Goal: Find specific page/section: Find specific page/section

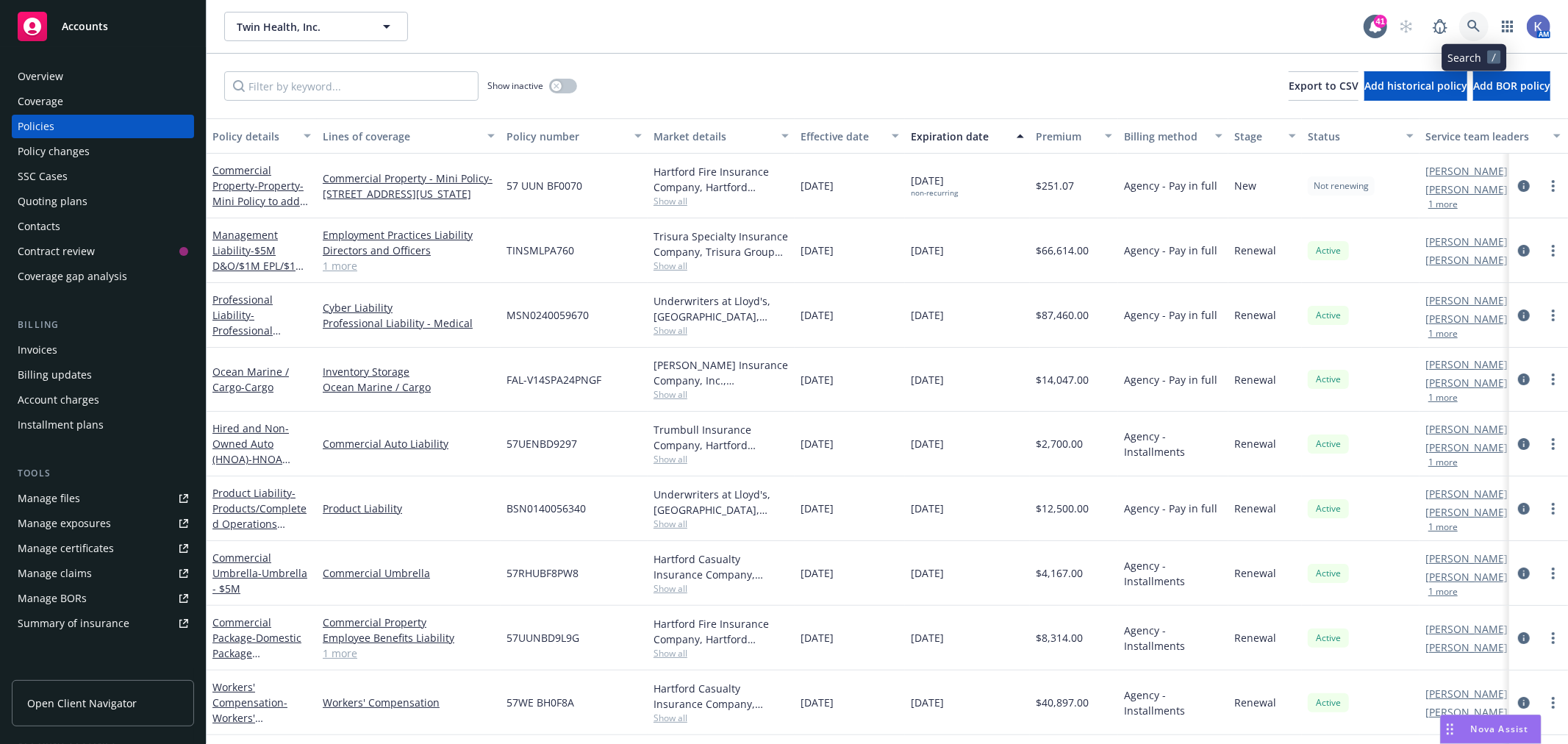
click at [1472, 26] on icon at bounding box center [1474, 26] width 14 height 14
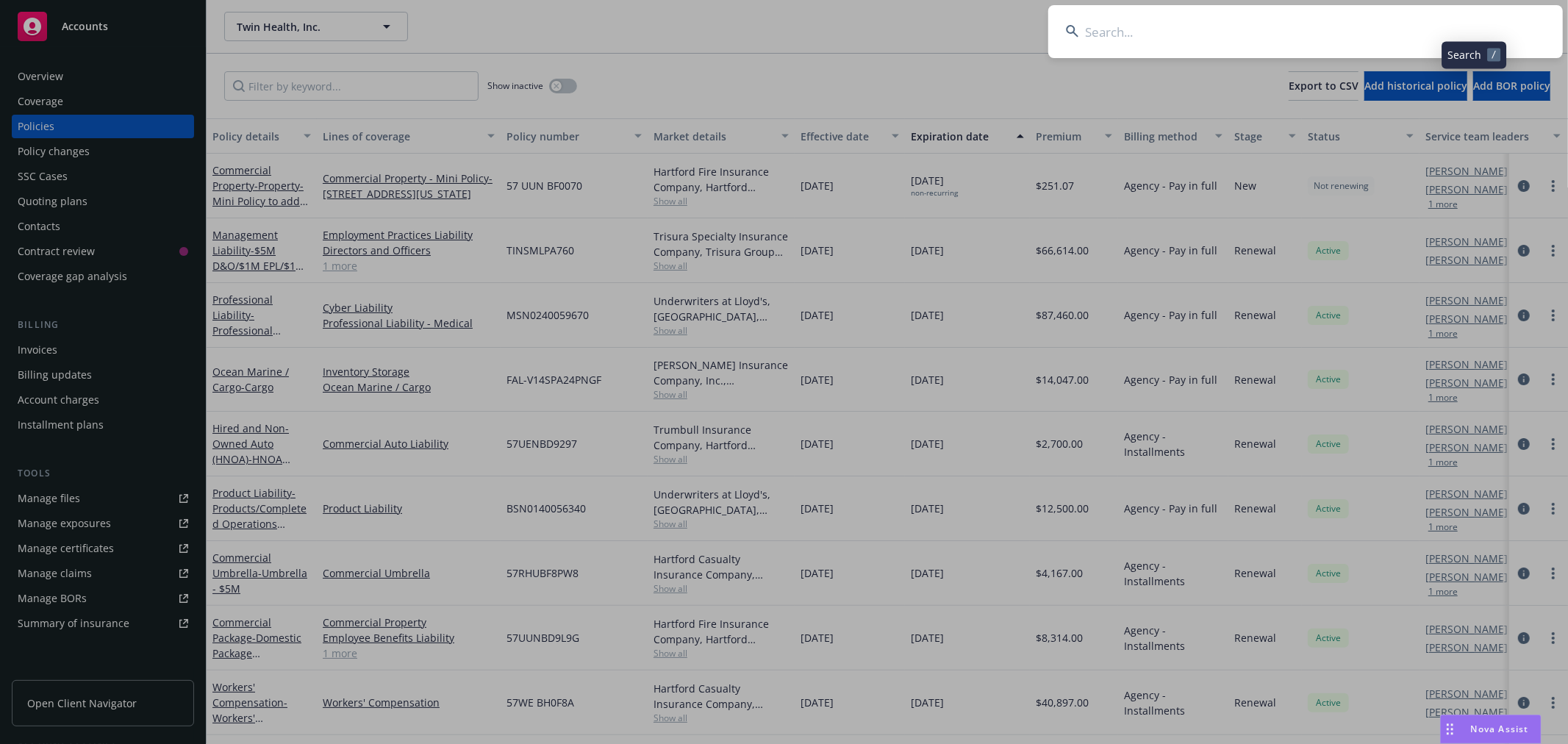
click at [1423, 31] on input at bounding box center [1306, 31] width 515 height 53
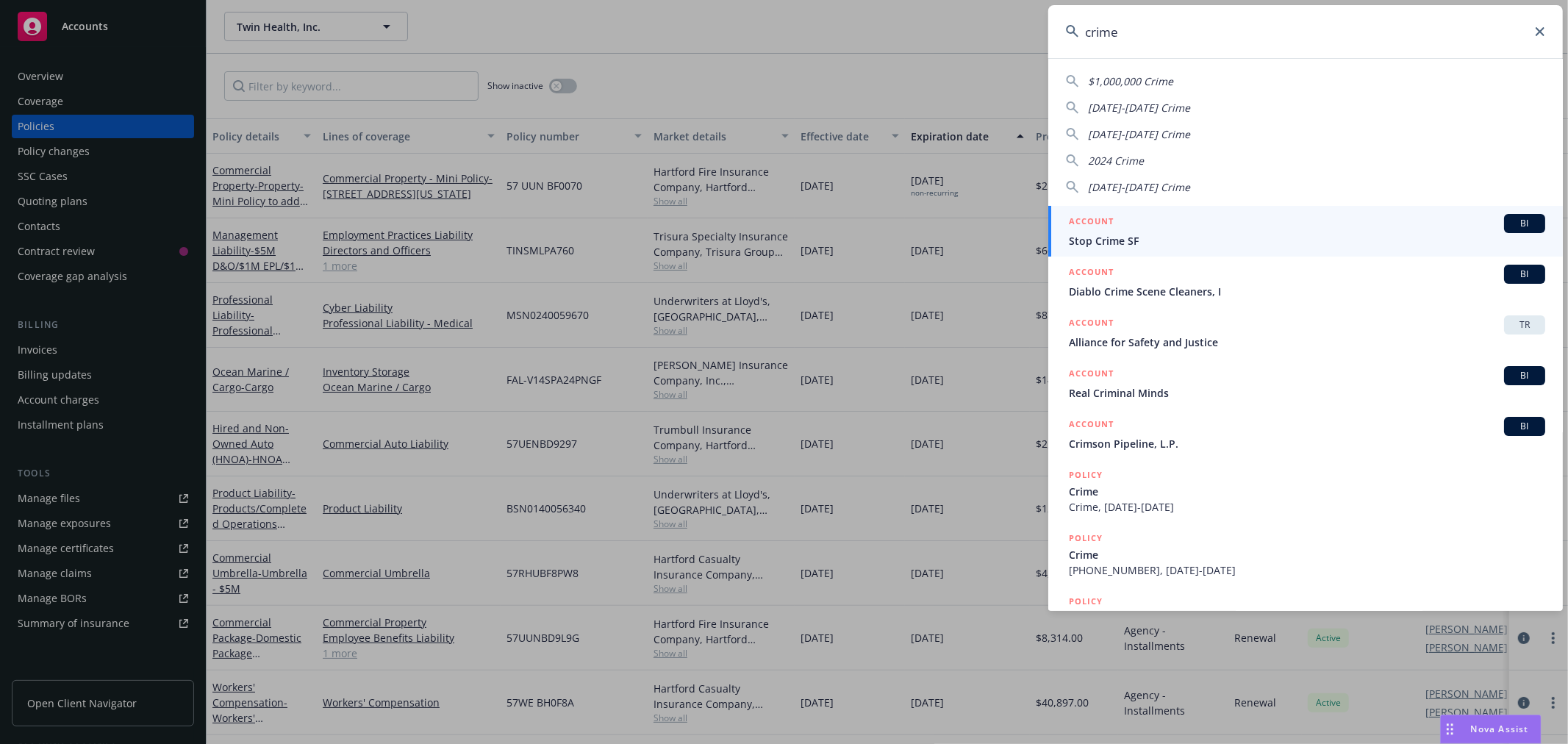
drag, startPoint x: 1122, startPoint y: 44, endPoint x: 1085, endPoint y: 37, distance: 37.7
click at [1086, 40] on input "crime" at bounding box center [1306, 31] width 515 height 53
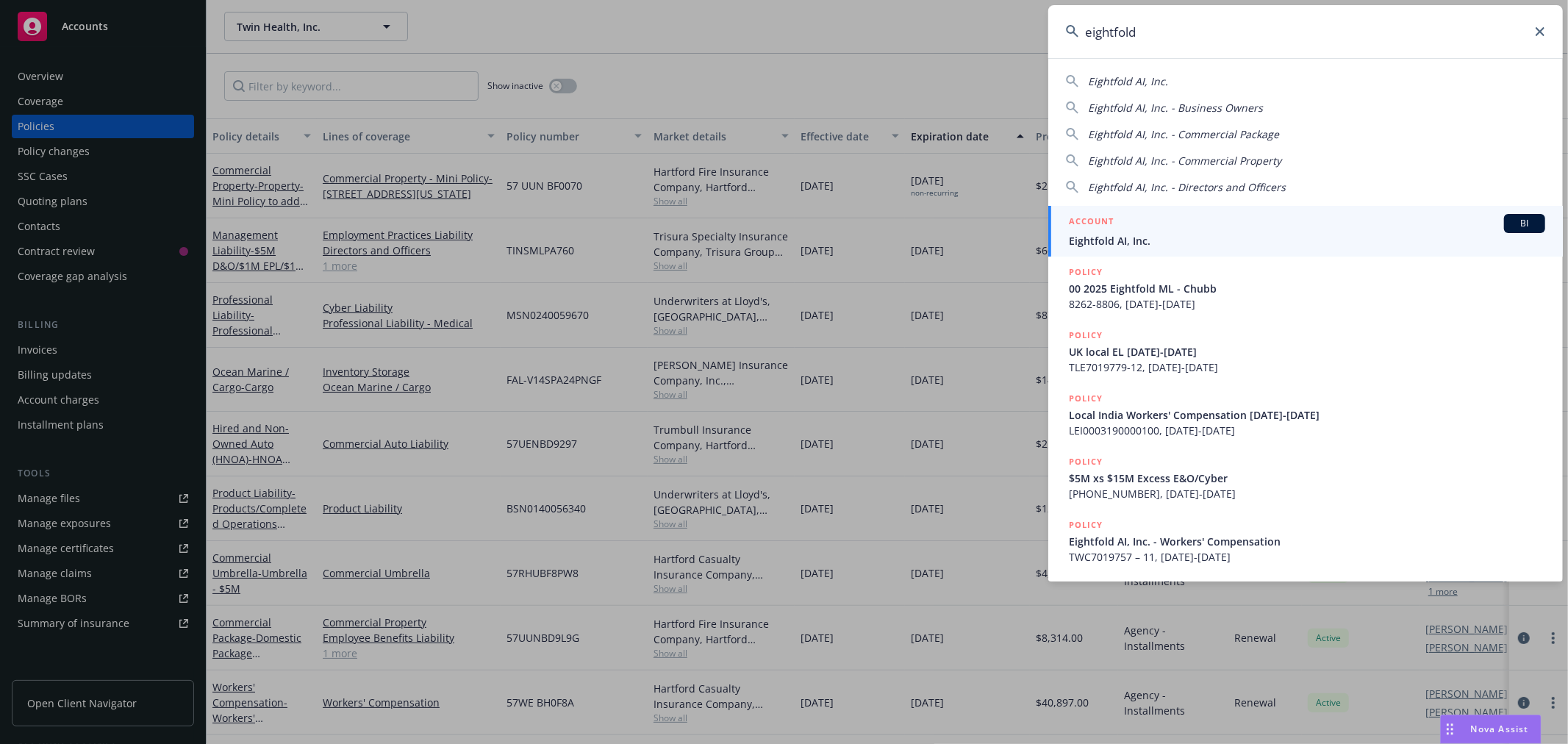
type input "eightfold"
click at [1115, 237] on span "Eightfold AI, Inc." at bounding box center [1307, 241] width 476 height 16
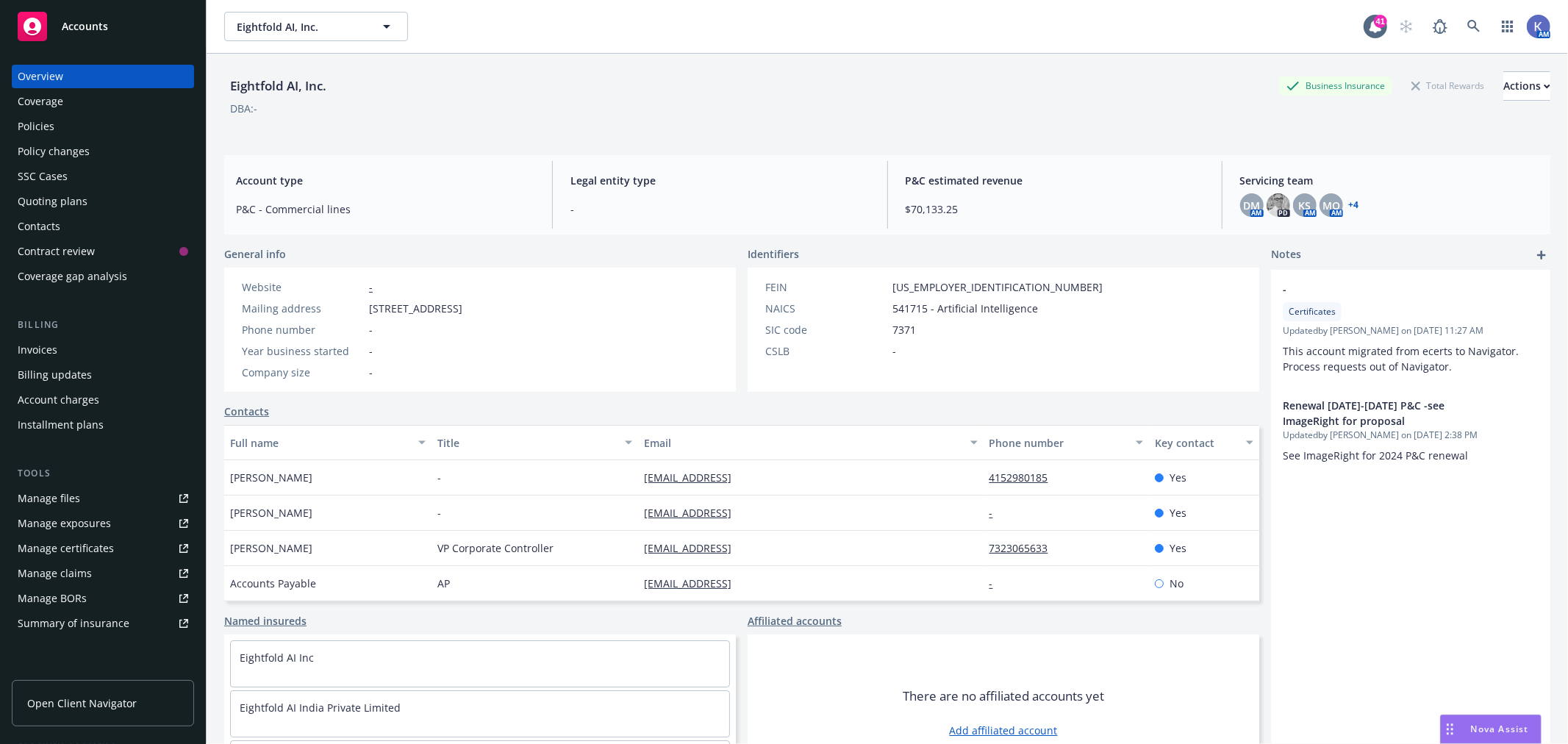
click at [89, 119] on div "Policies" at bounding box center [102, 127] width 171 height 23
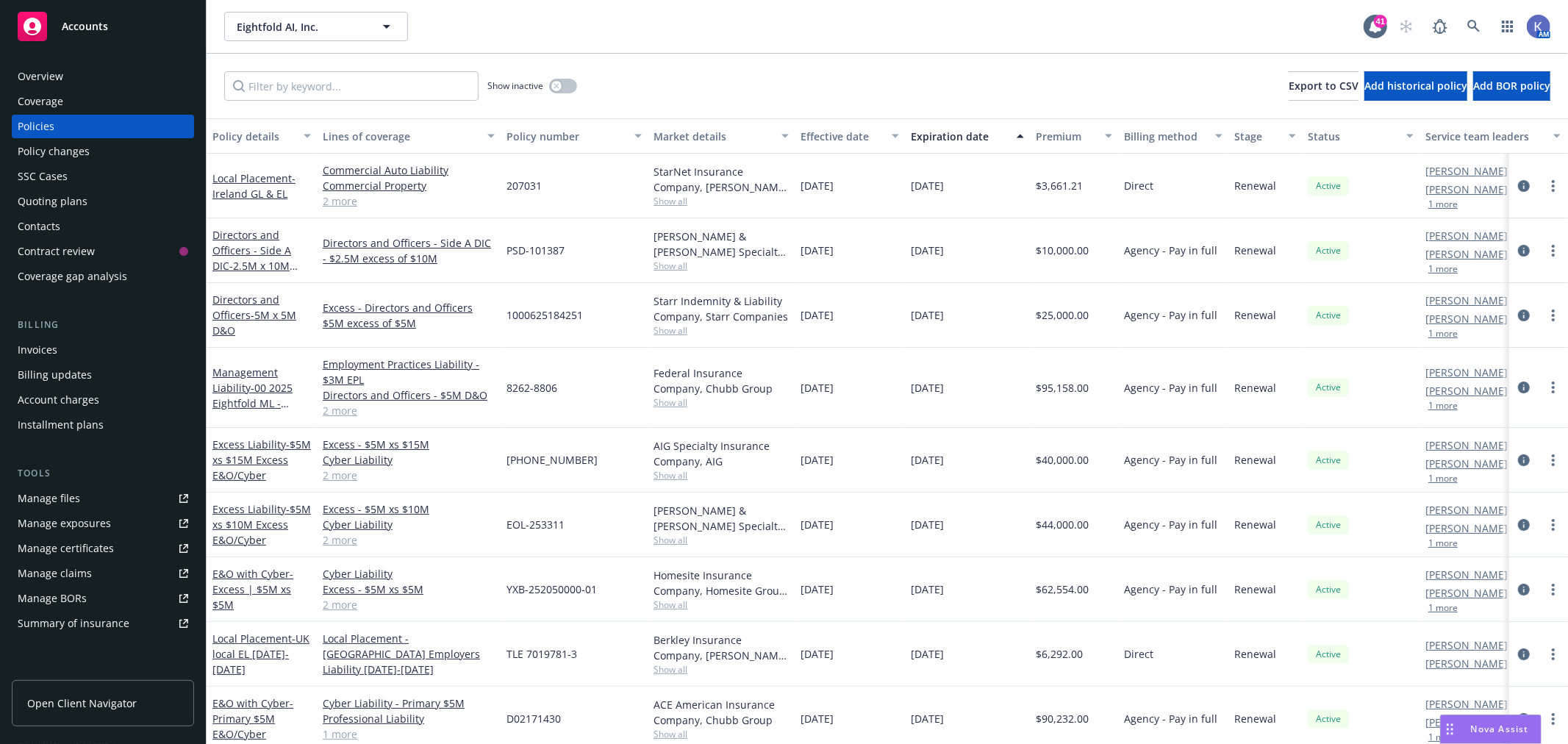
click at [342, 411] on link "2 more" at bounding box center [409, 411] width 172 height 16
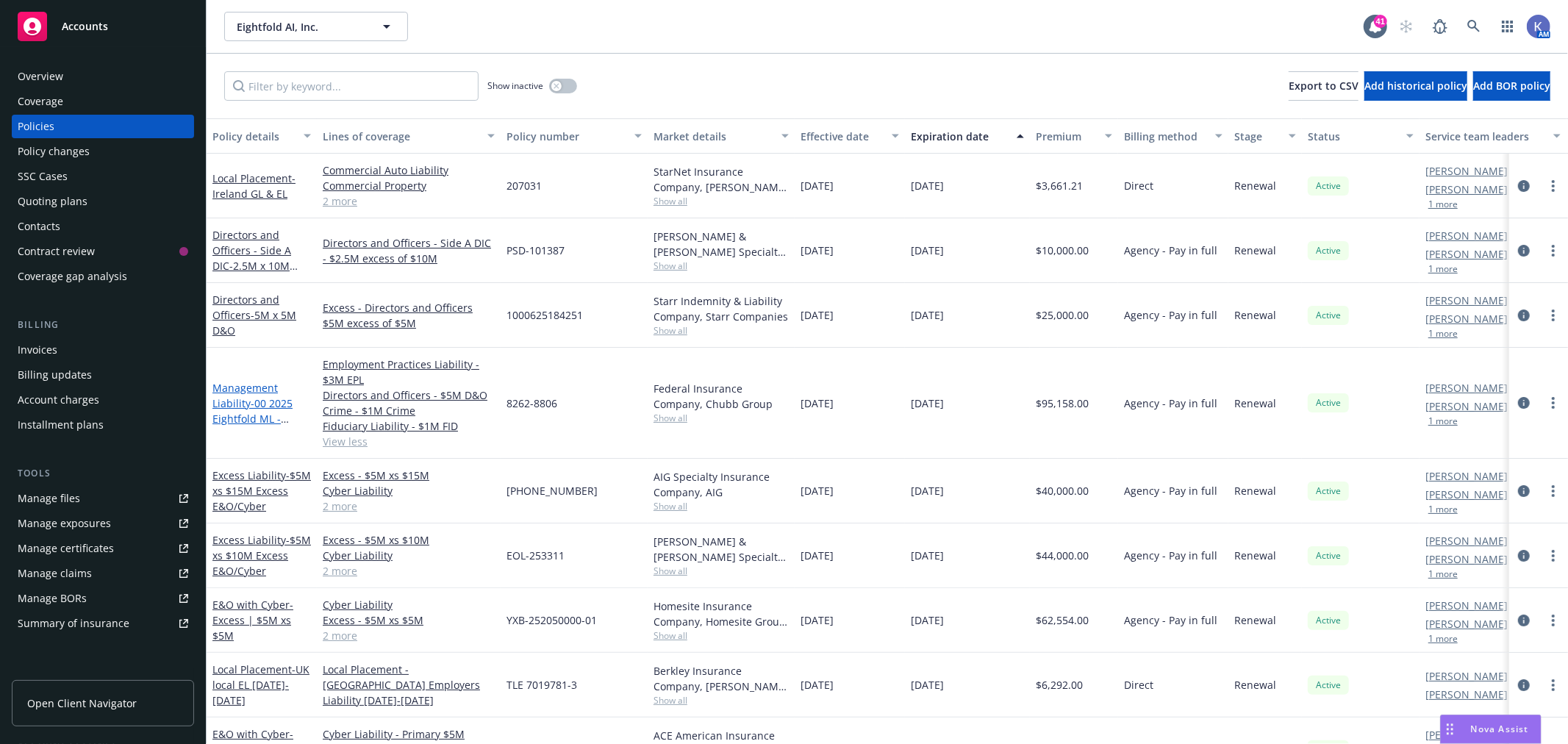
click at [241, 405] on link "Management Liability - 00 2025 Eightfold ML - Chubb" at bounding box center [253, 411] width 80 height 60
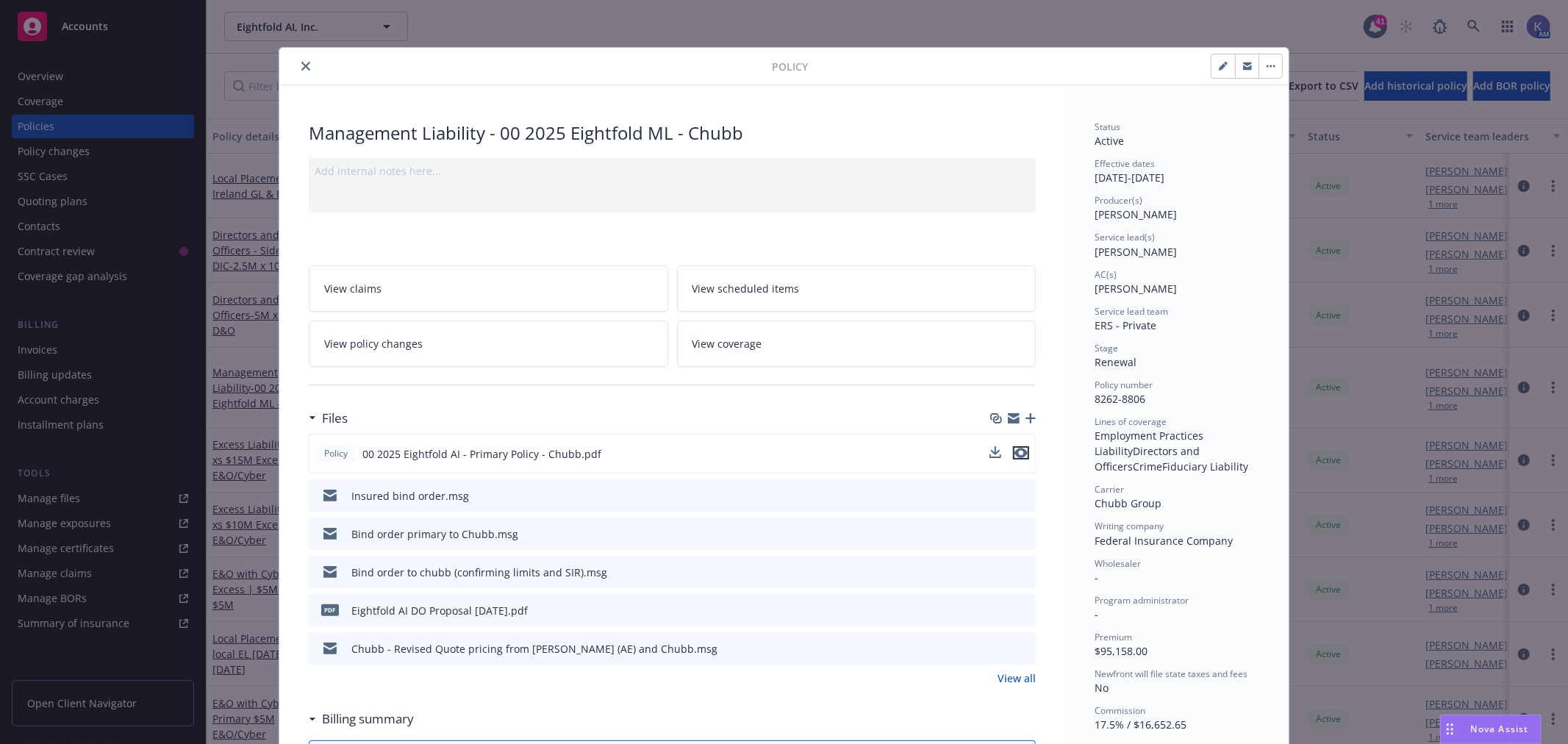
click at [1017, 452] on icon "preview file" at bounding box center [1021, 452] width 14 height 11
click at [301, 62] on icon "close" at bounding box center [305, 65] width 9 height 9
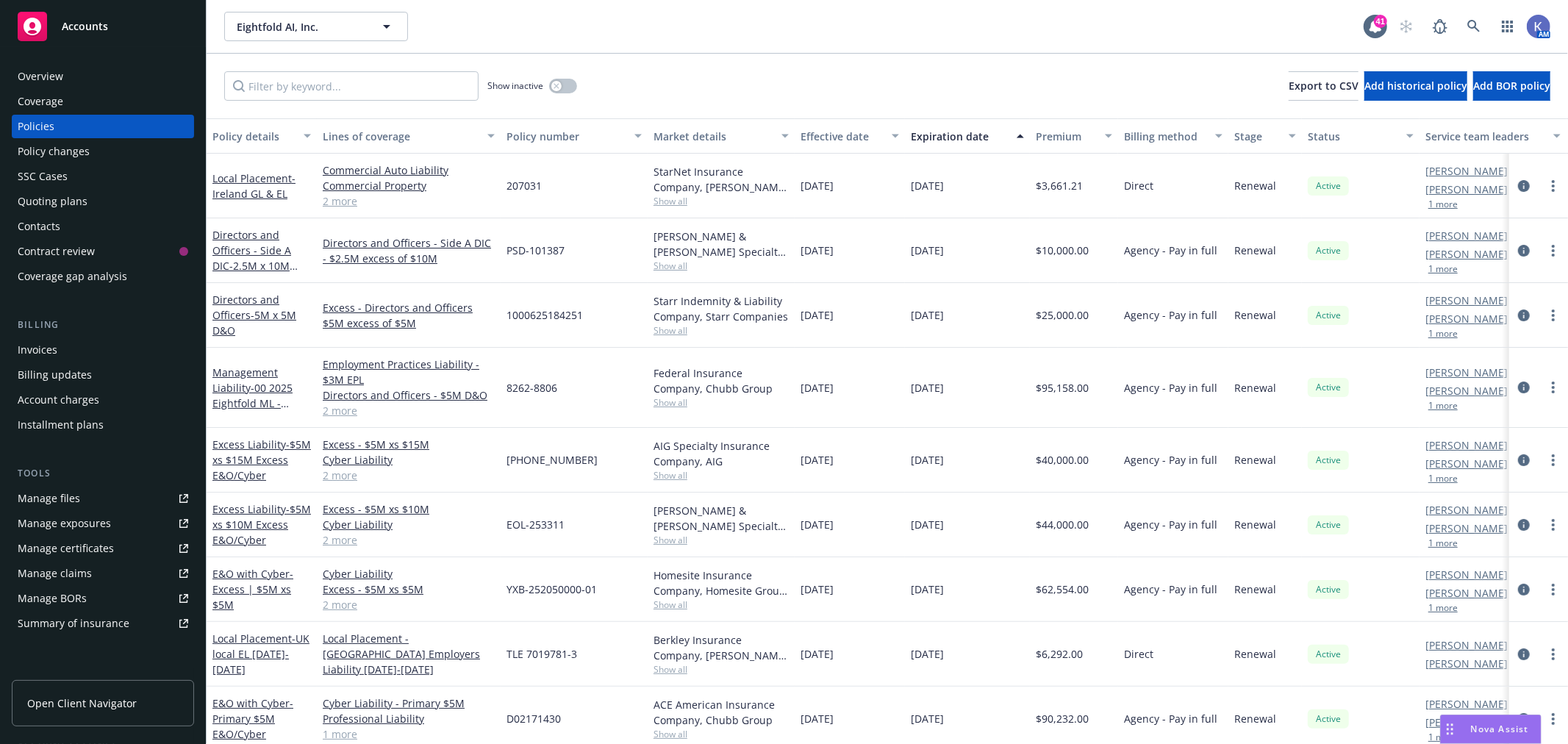
click at [1450, 408] on button "1 more" at bounding box center [1443, 406] width 29 height 9
